Goal: Transaction & Acquisition: Purchase product/service

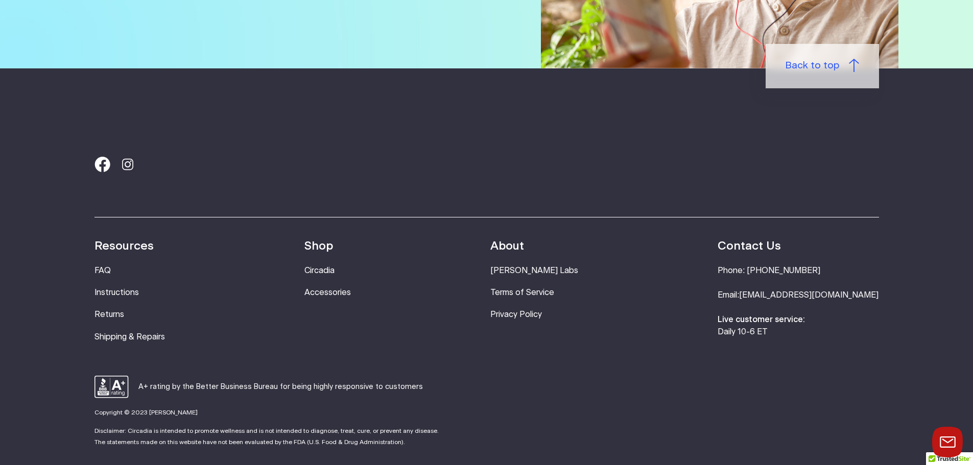
scroll to position [2144, 0]
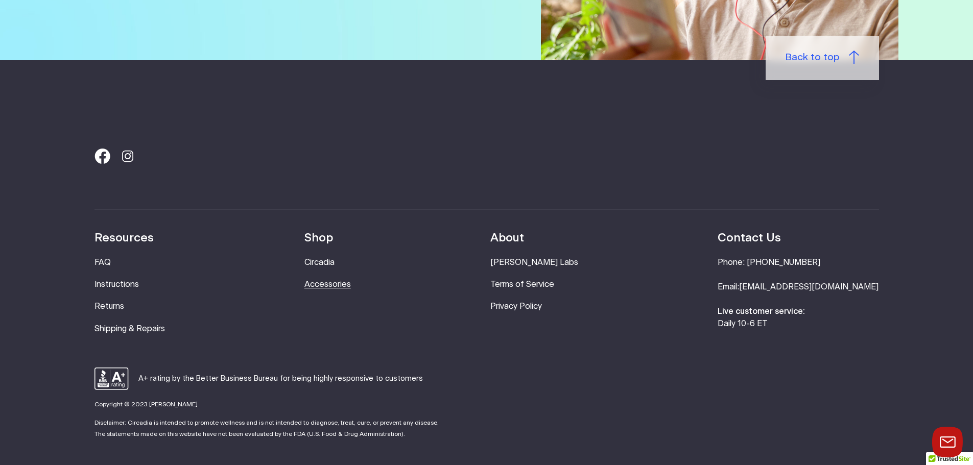
click at [351, 288] on link "Accessories" at bounding box center [327, 284] width 46 height 8
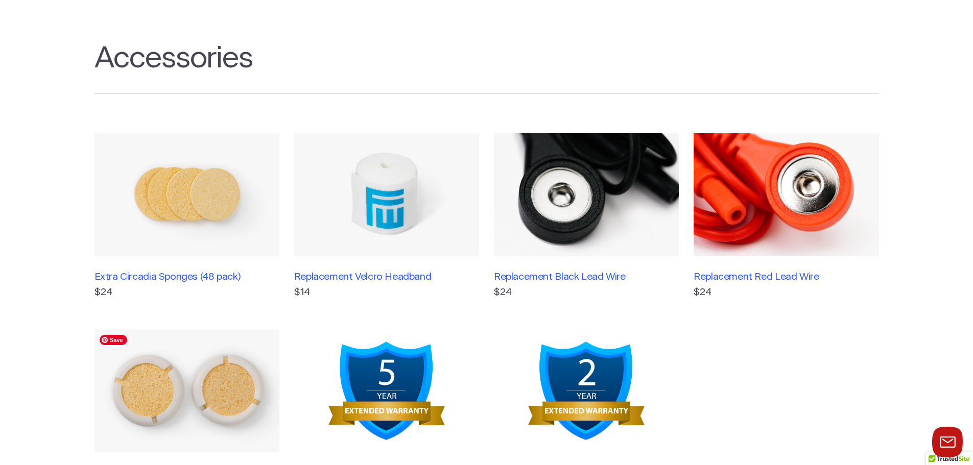
scroll to position [51, 0]
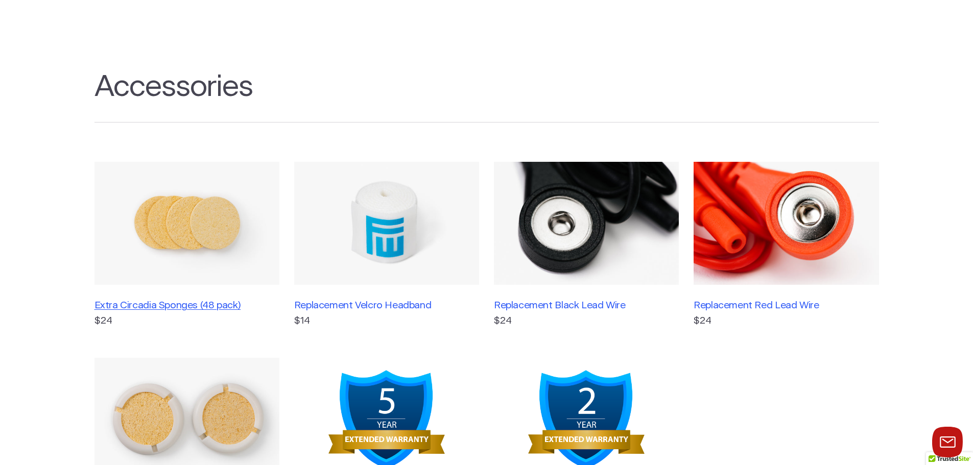
click at [197, 307] on h3 "Extra Circadia Sponges (48 pack)" at bounding box center [186, 306] width 185 height 12
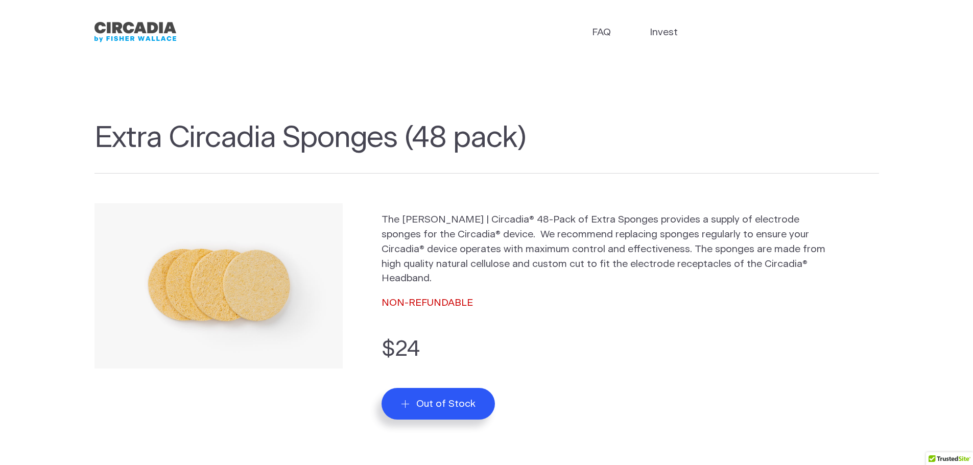
click at [124, 38] on img "Circadia" at bounding box center [135, 32] width 82 height 26
